Goal: Navigation & Orientation: Find specific page/section

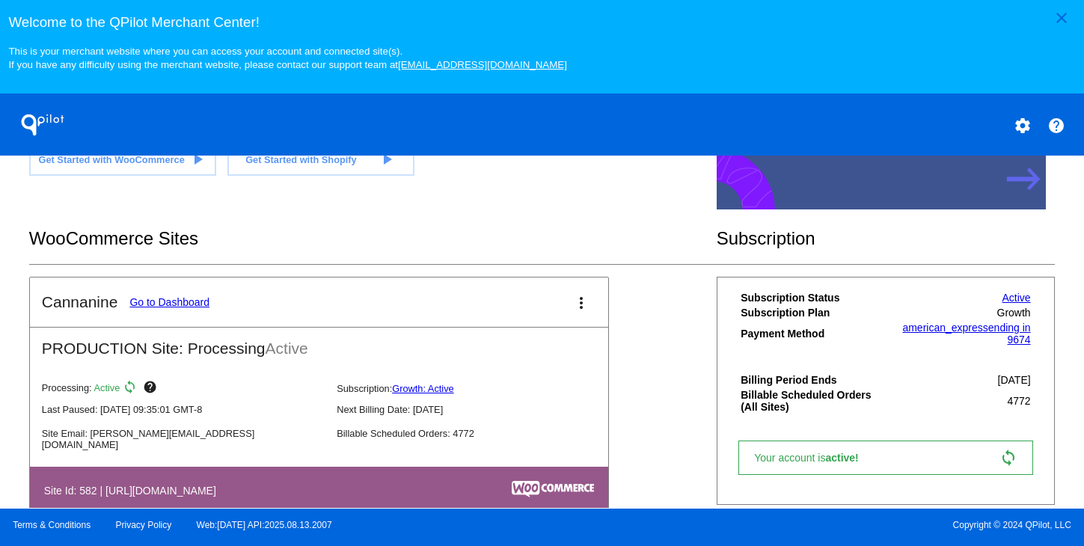
scroll to position [470, 0]
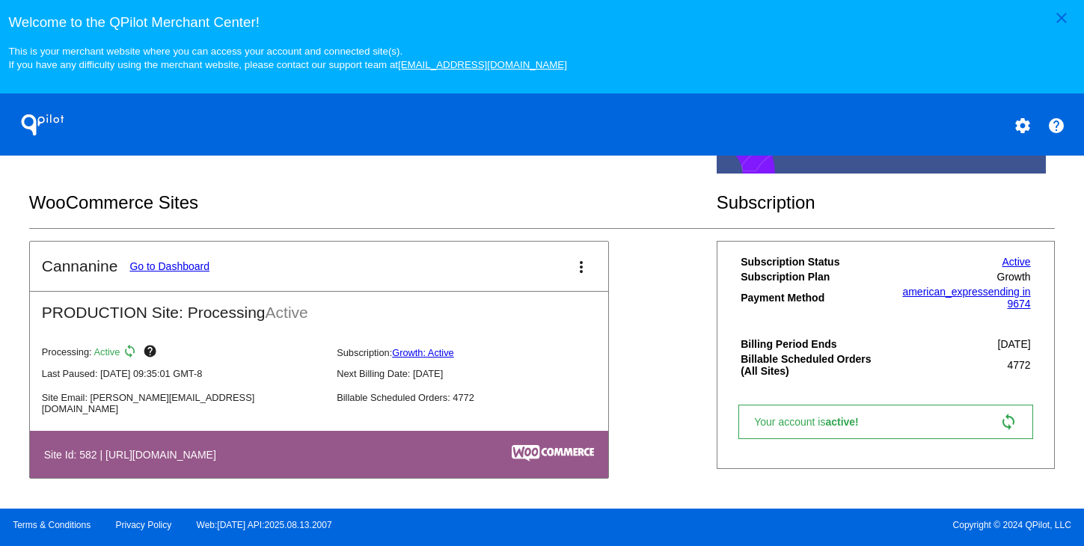
click at [168, 272] on link "Go to Dashboard" at bounding box center [169, 266] width 80 height 12
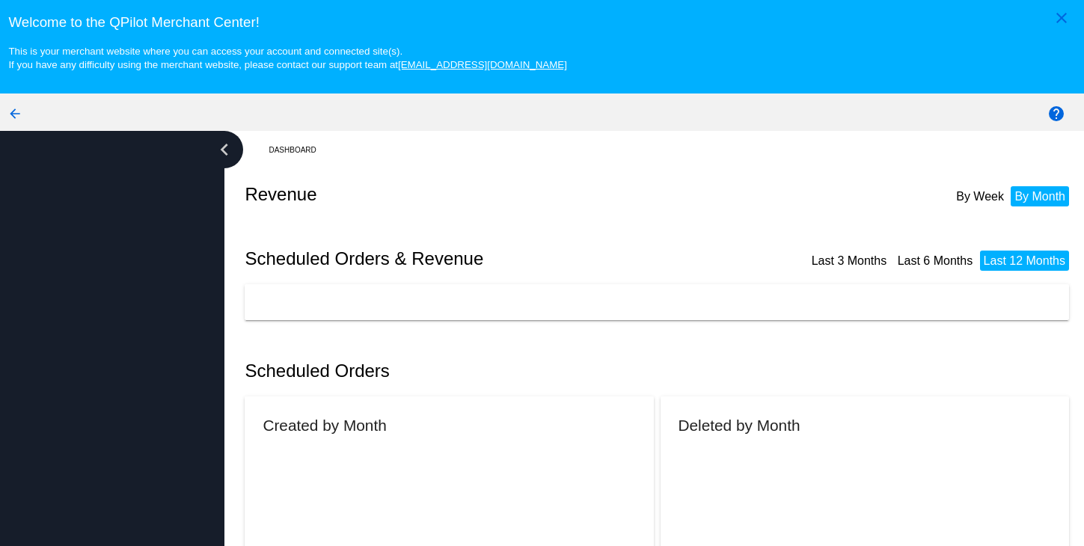
click at [168, 267] on div at bounding box center [112, 366] width 224 height 471
